Goal: Information Seeking & Learning: Learn about a topic

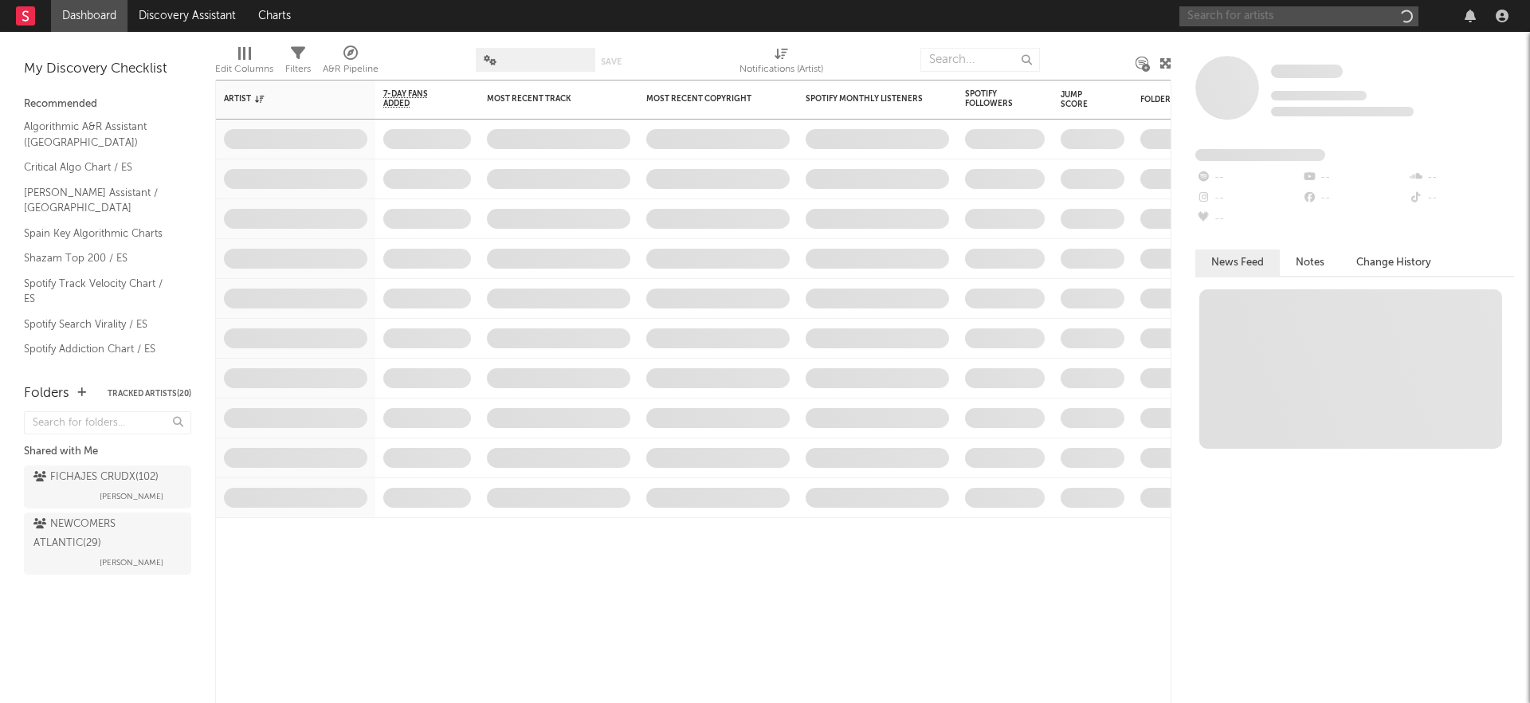
click at [1337, 15] on input "text" at bounding box center [1298, 16] width 239 height 20
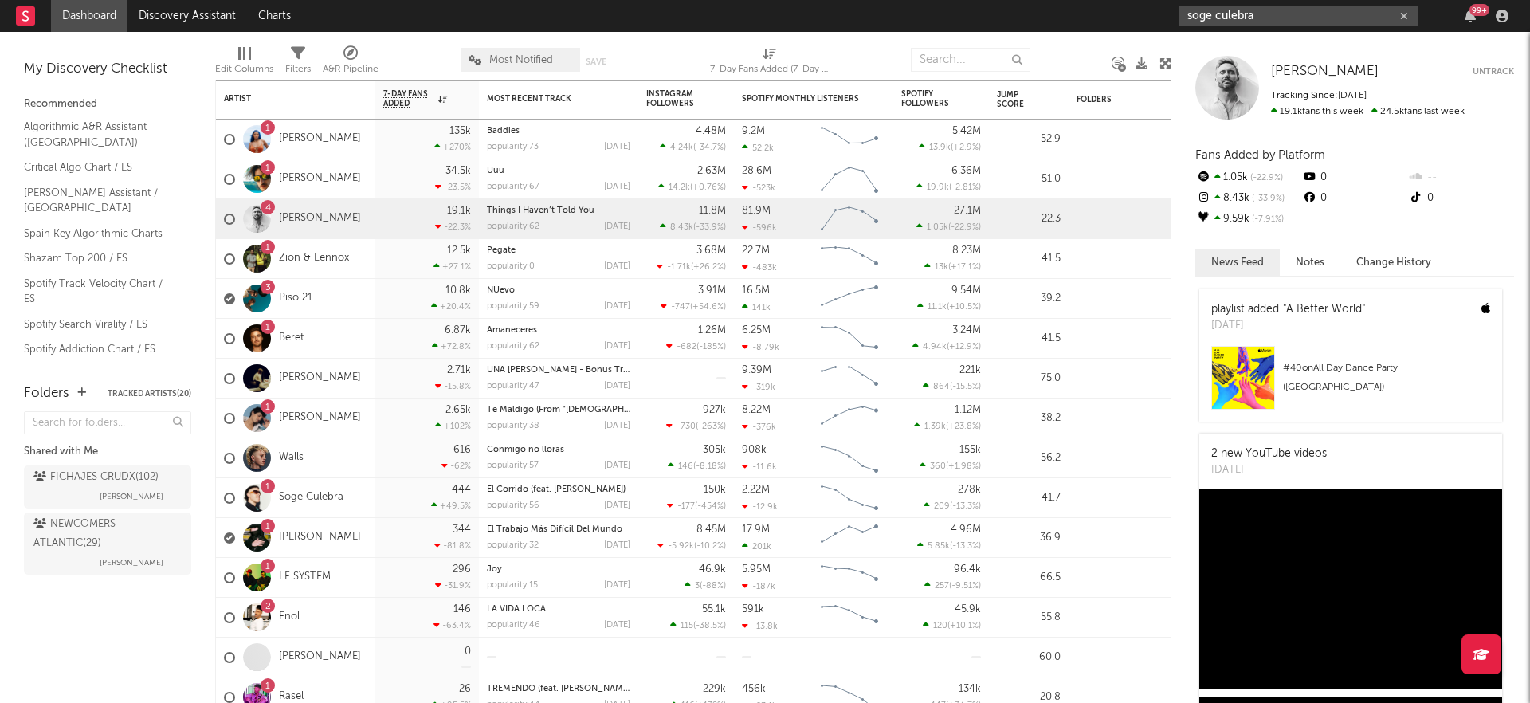
click at [1295, 14] on input "soge culebra" at bounding box center [1298, 16] width 239 height 20
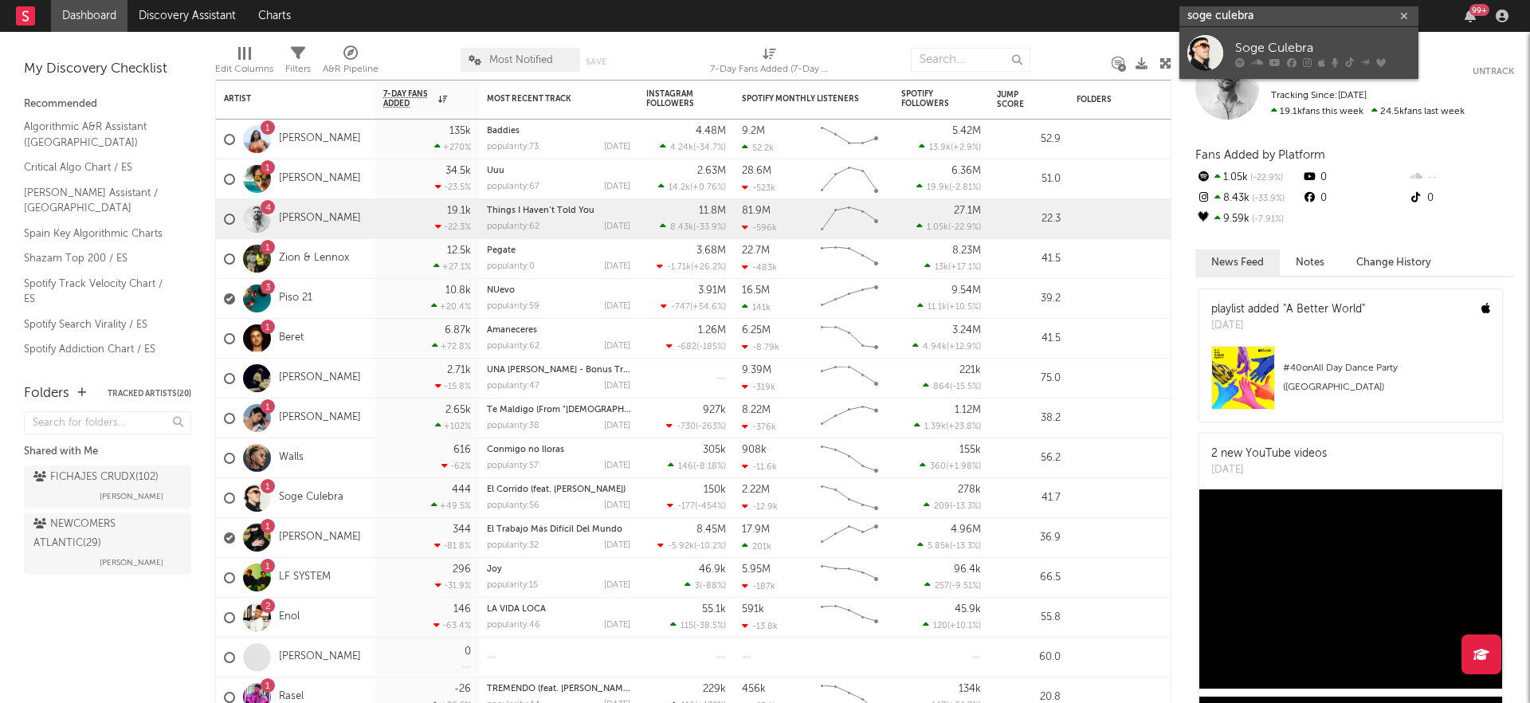
type input "soge culebra"
click at [1271, 48] on div "Soge Culebra" at bounding box center [1322, 47] width 175 height 19
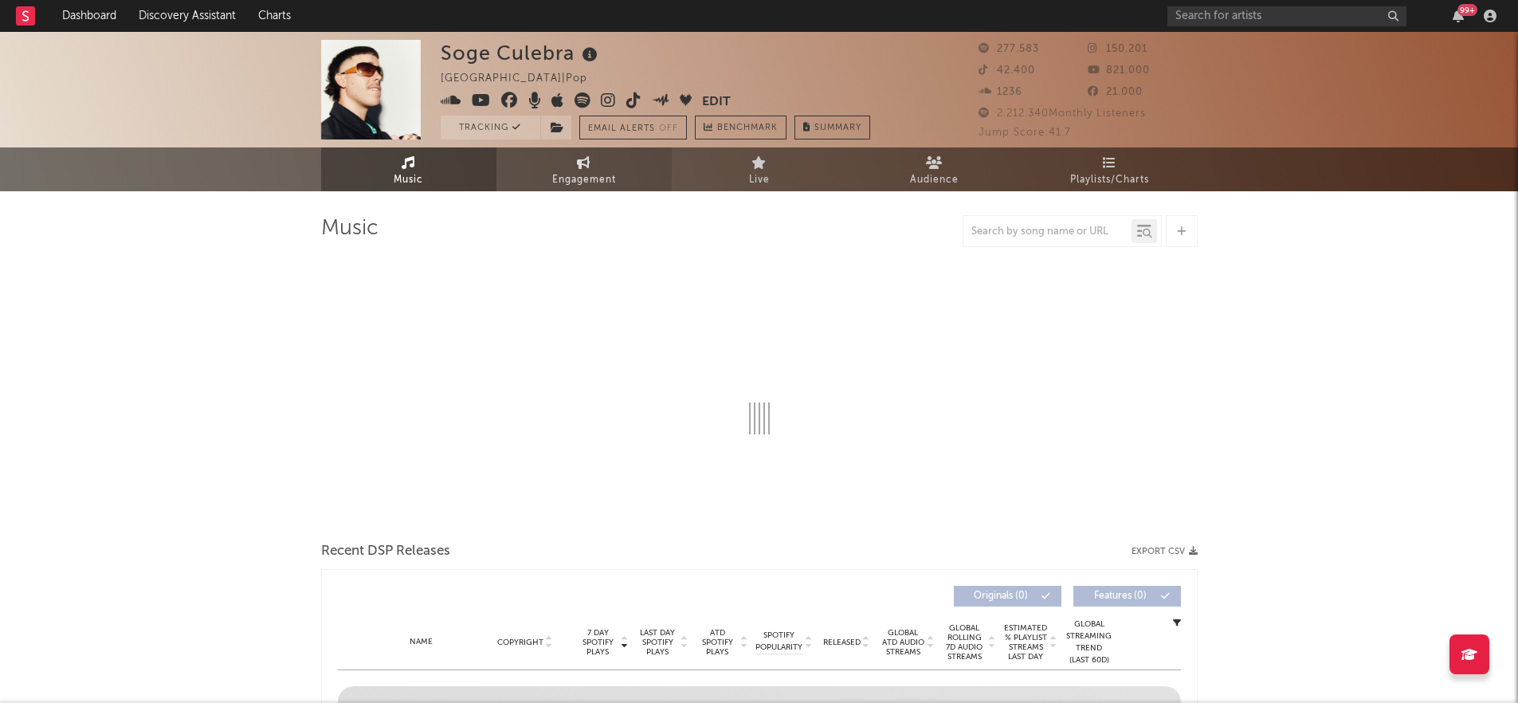
select select "6m"
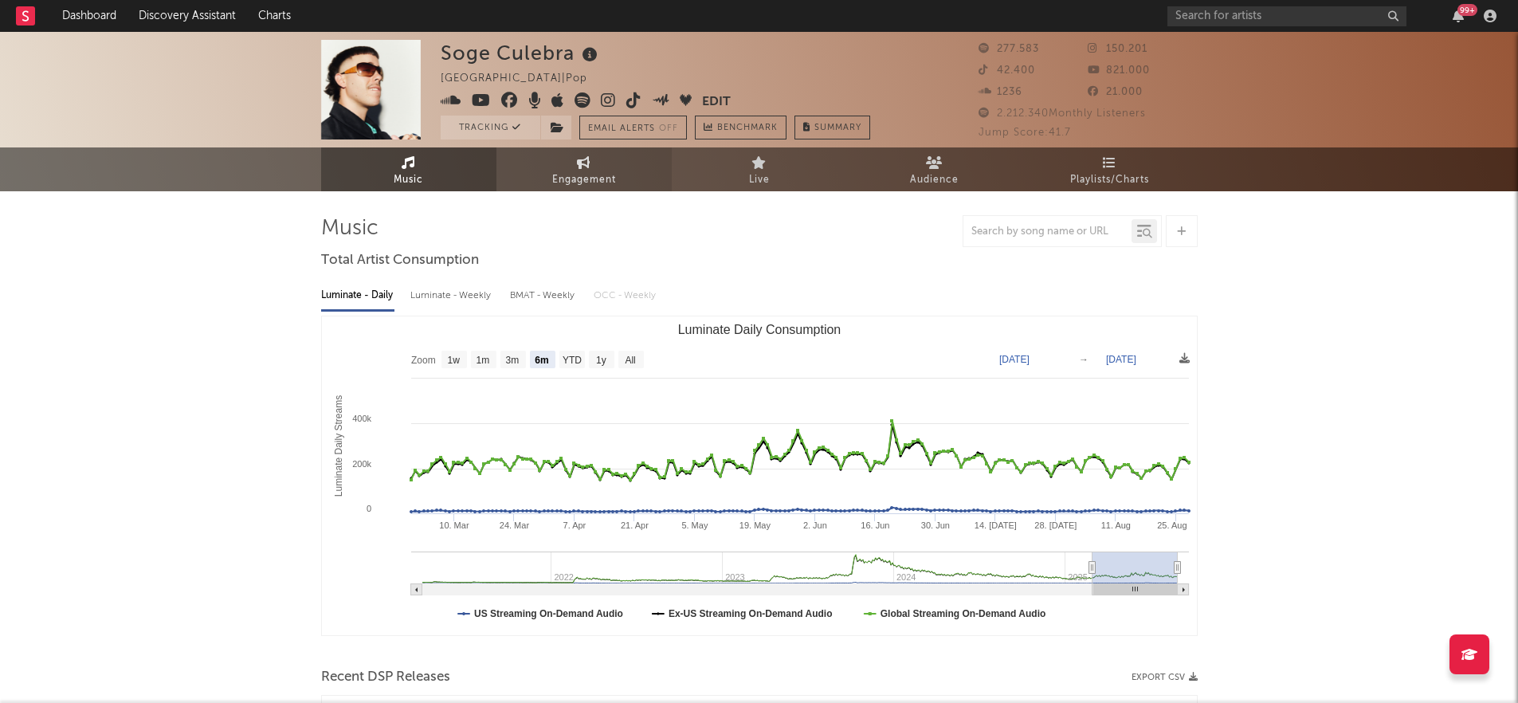
click at [585, 170] on span "Engagement" at bounding box center [584, 179] width 64 height 19
select select "1w"
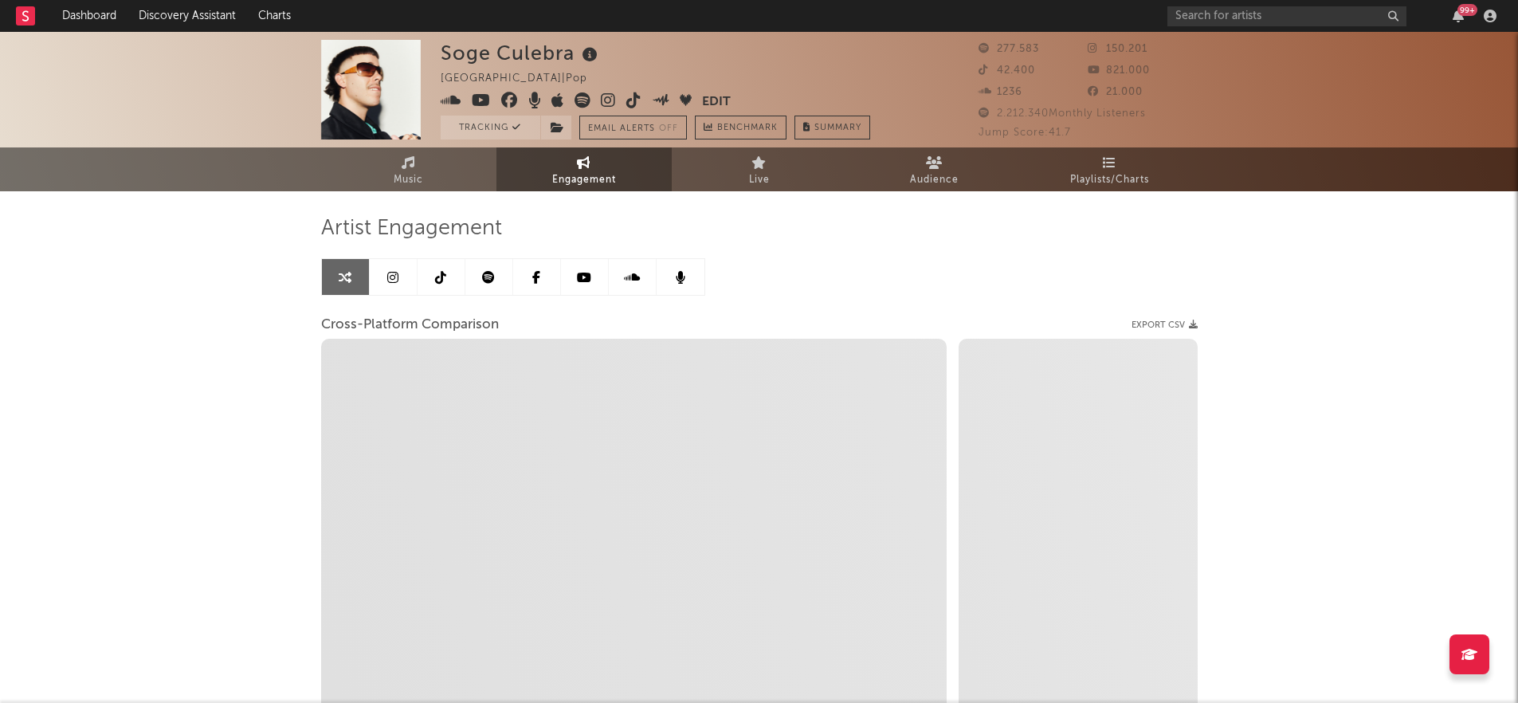
click at [482, 276] on icon at bounding box center [488, 277] width 13 height 13
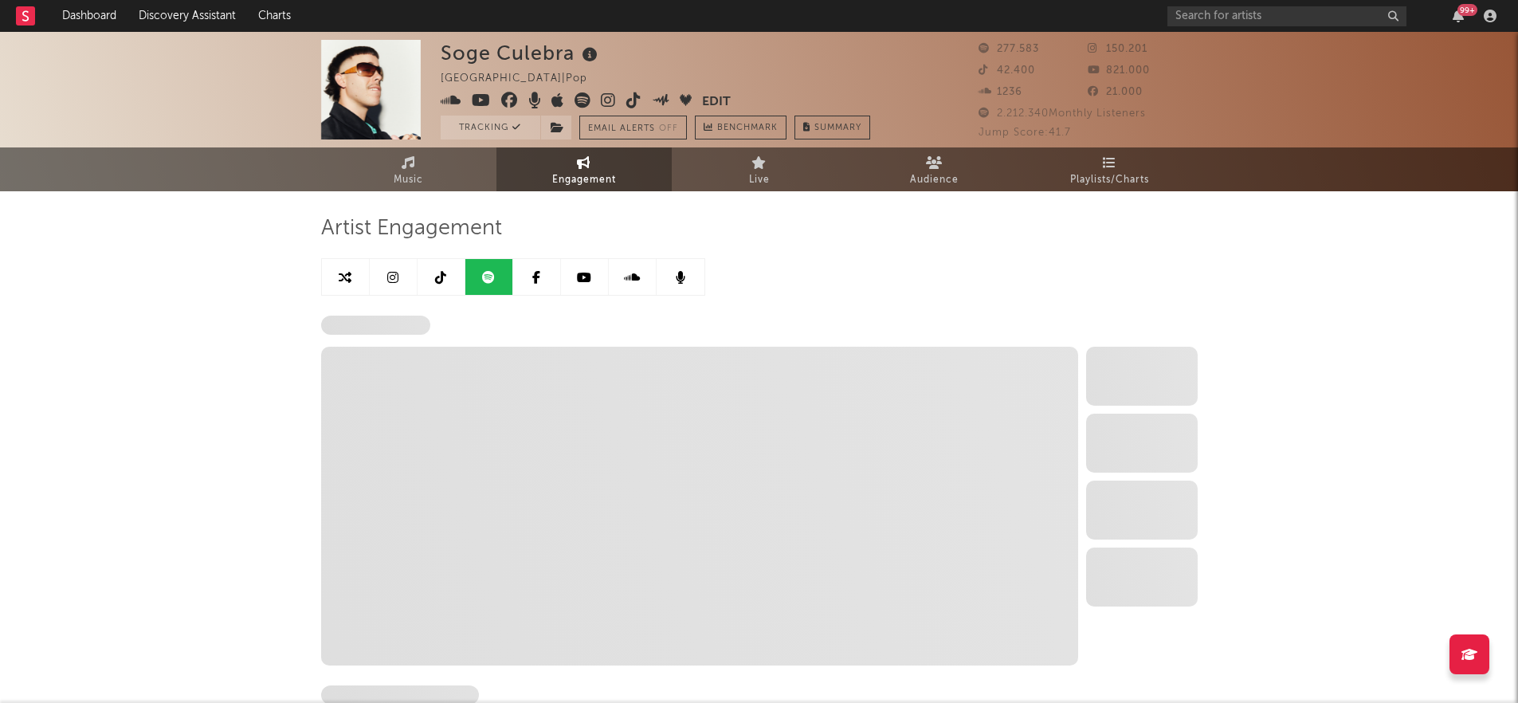
select select "6m"
select select "1w"
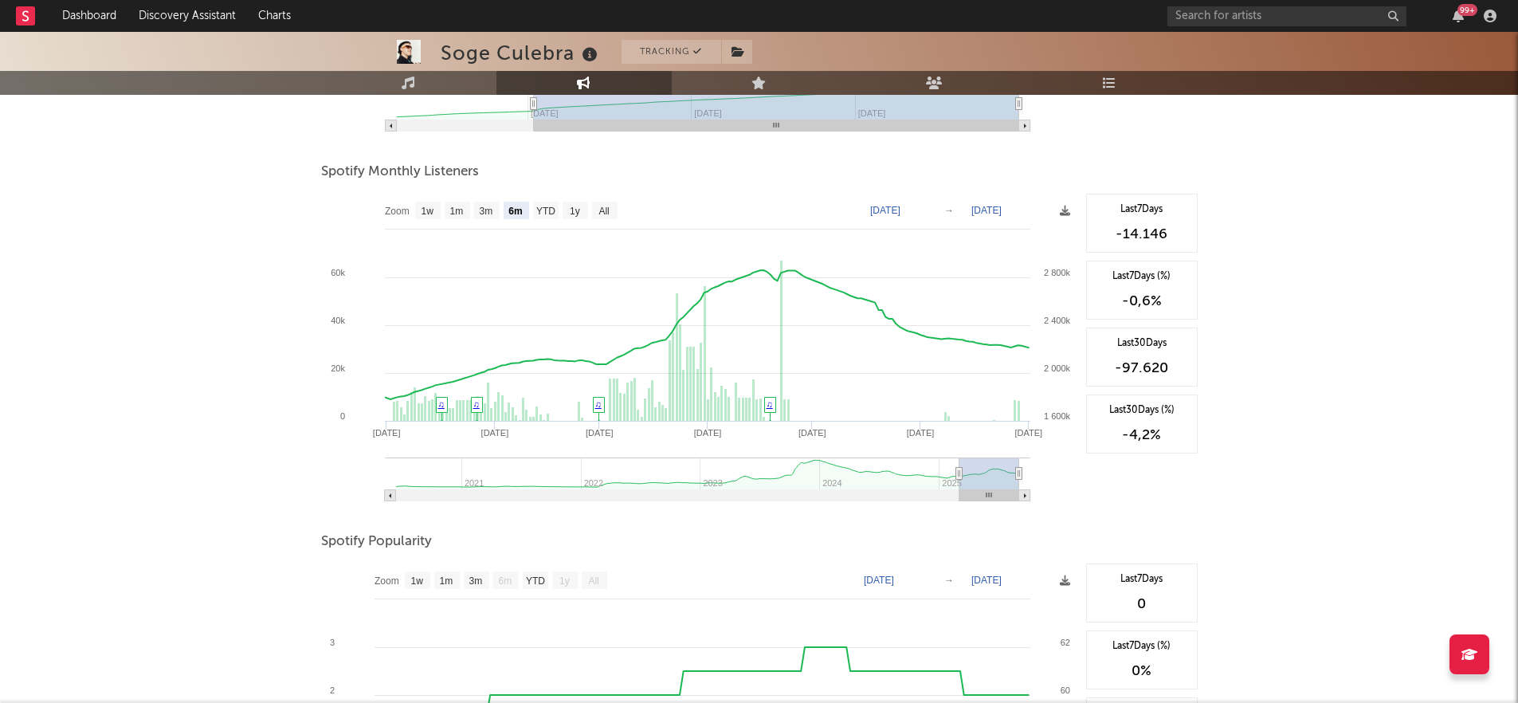
scroll to position [116, 0]
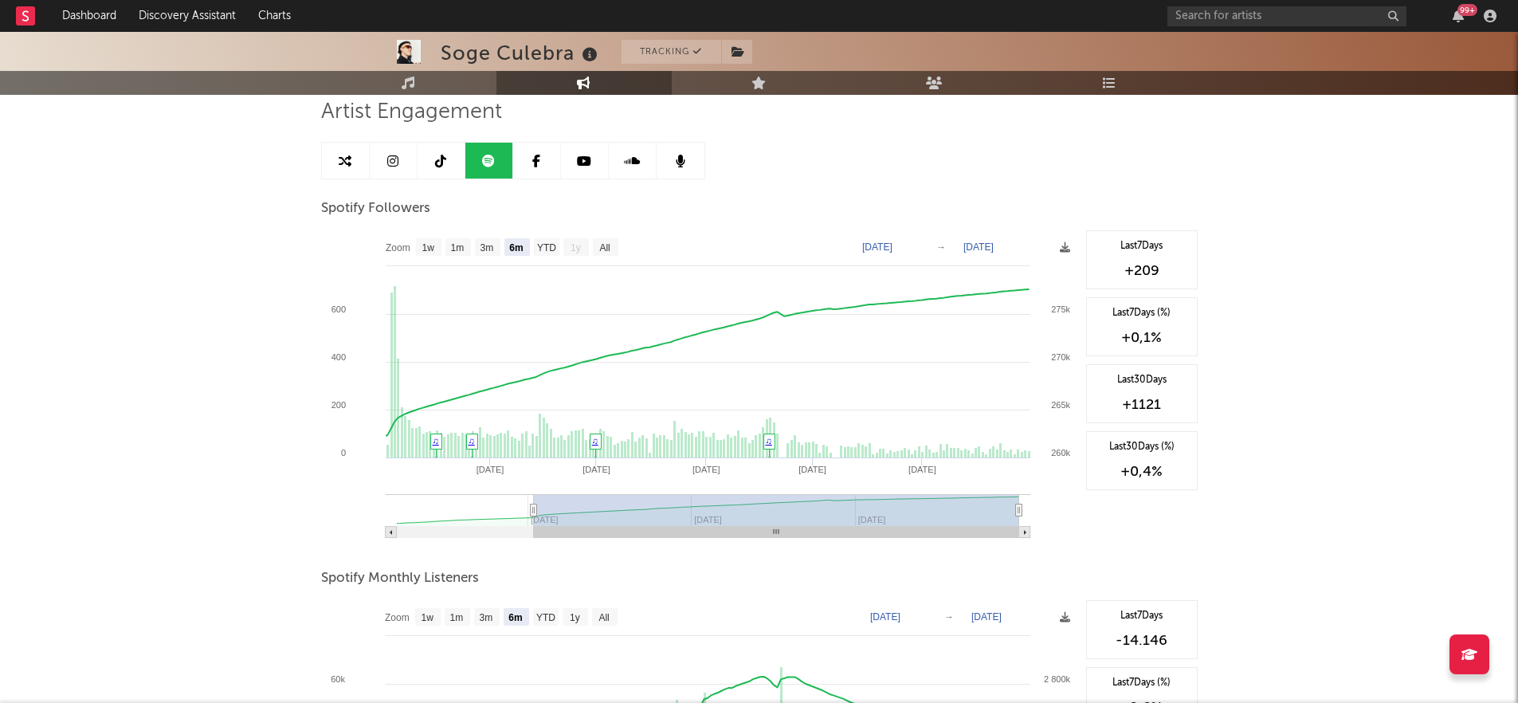
click at [448, 163] on link at bounding box center [441, 161] width 48 height 36
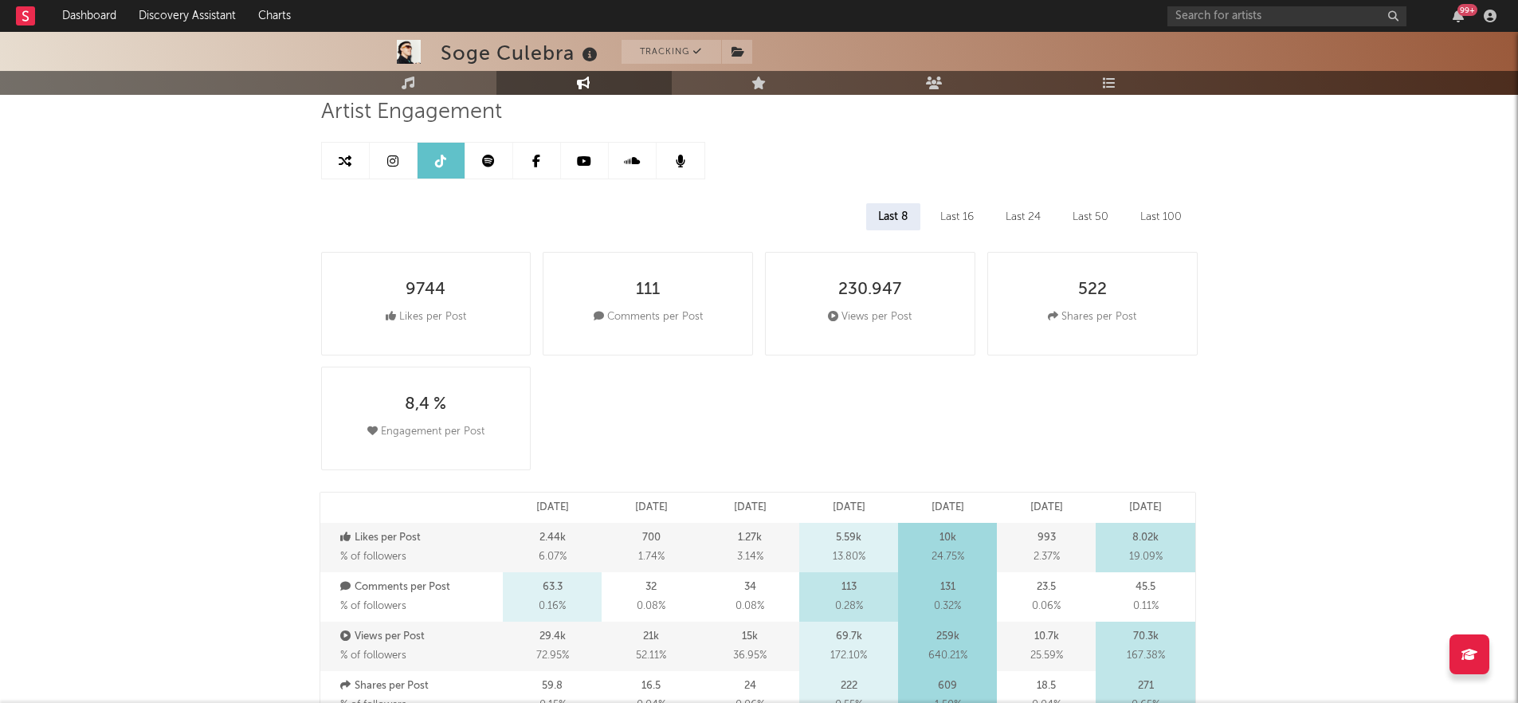
select select "6m"
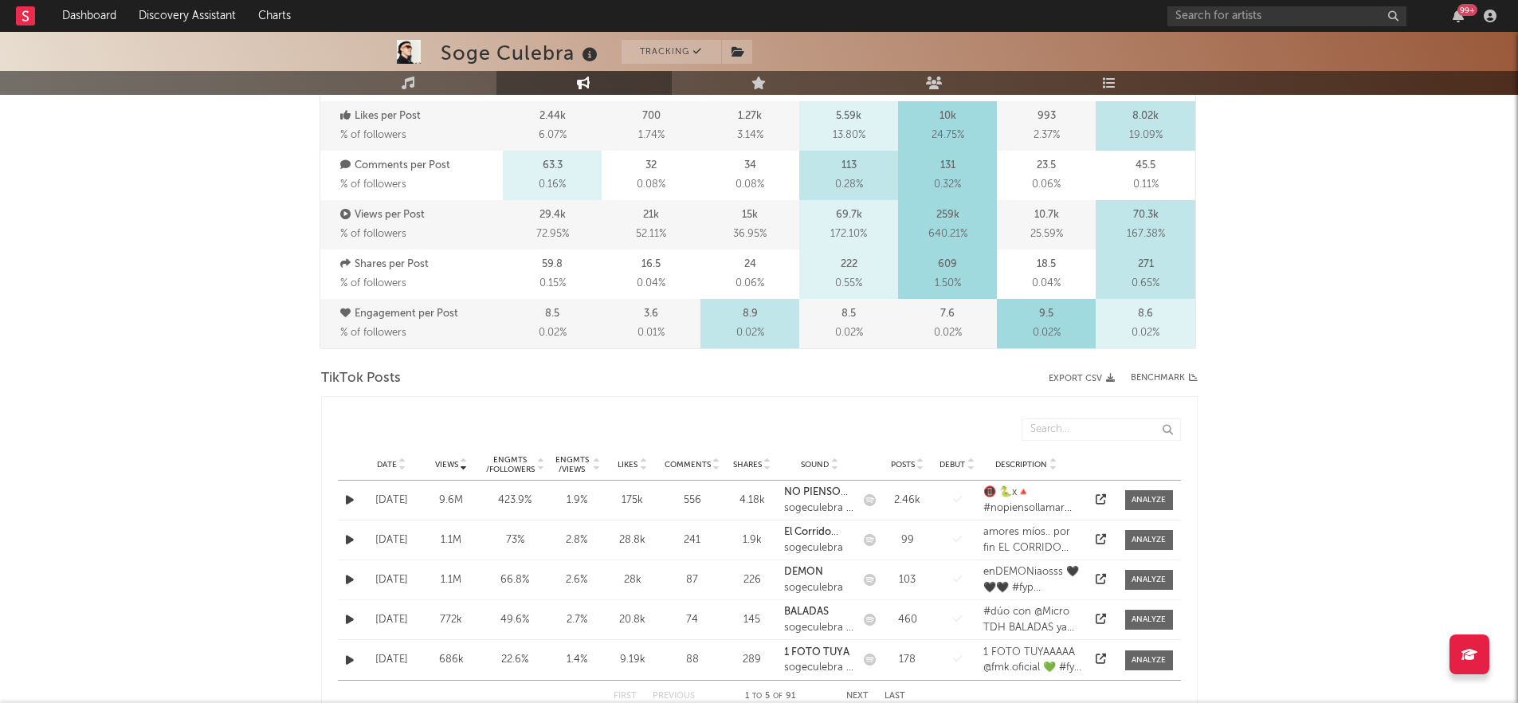
scroll to position [541, 0]
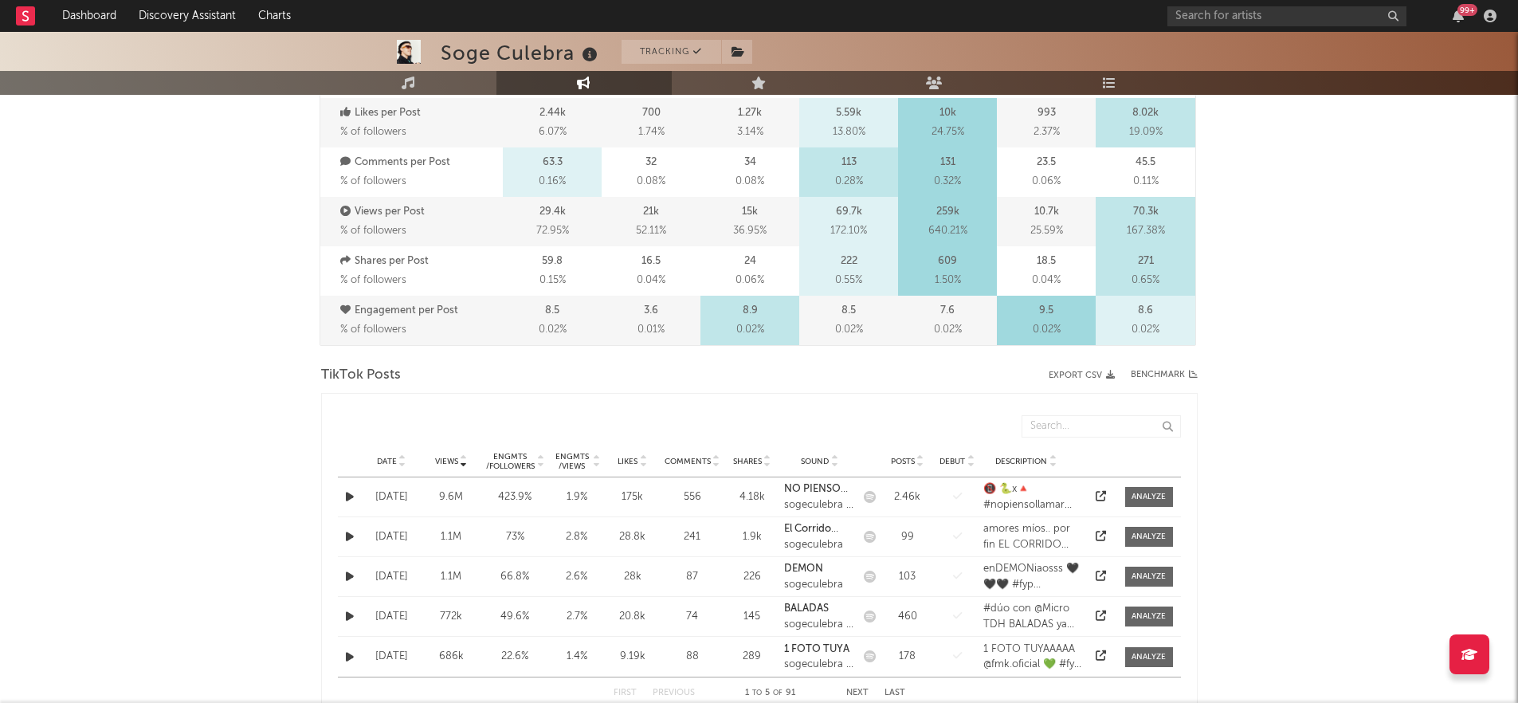
click at [384, 458] on span "Date" at bounding box center [387, 461] width 20 height 10
click at [1147, 578] on div at bounding box center [1148, 576] width 34 height 12
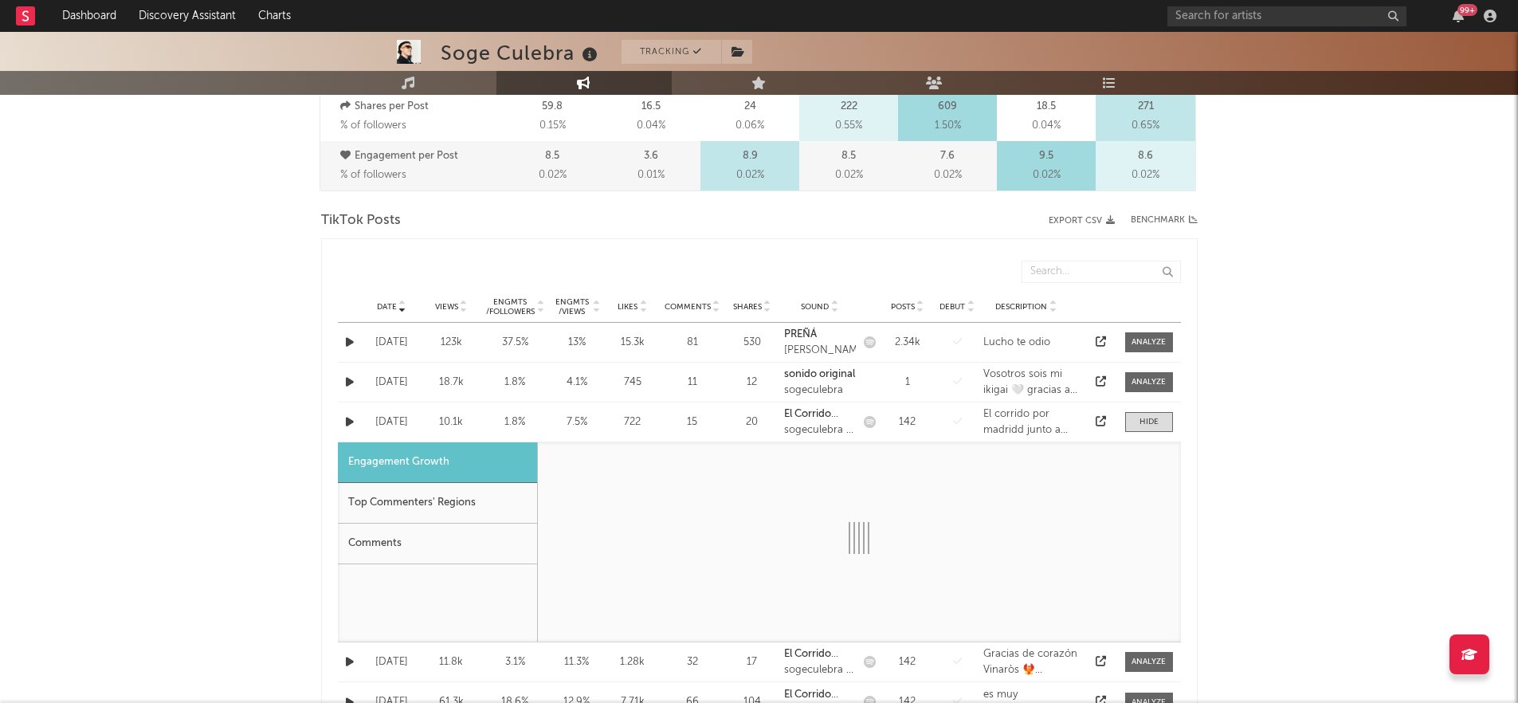
select select "1m"
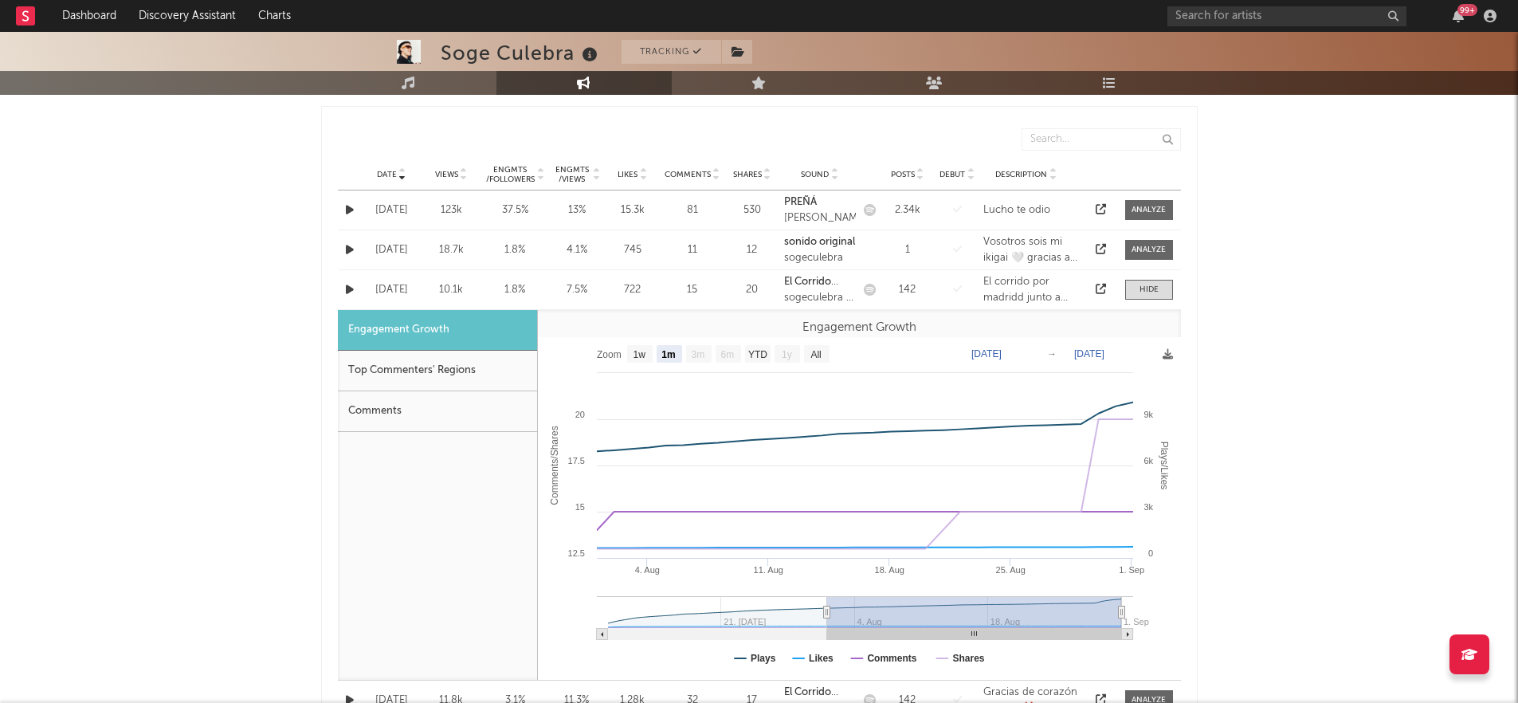
scroll to position [727, 0]
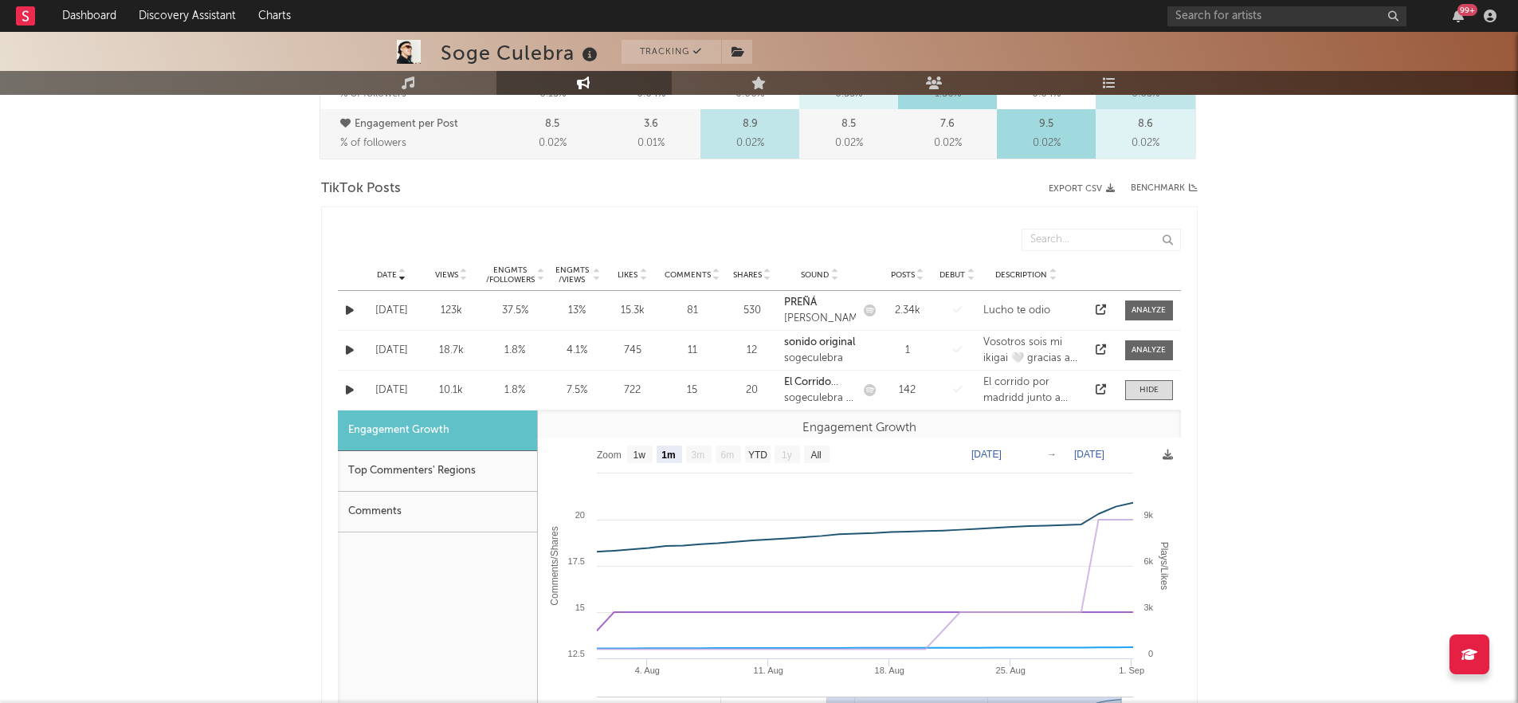
click at [410, 469] on div "Top Commenters' Regions" at bounding box center [437, 471] width 199 height 41
